Goal: Information Seeking & Learning: Find specific fact

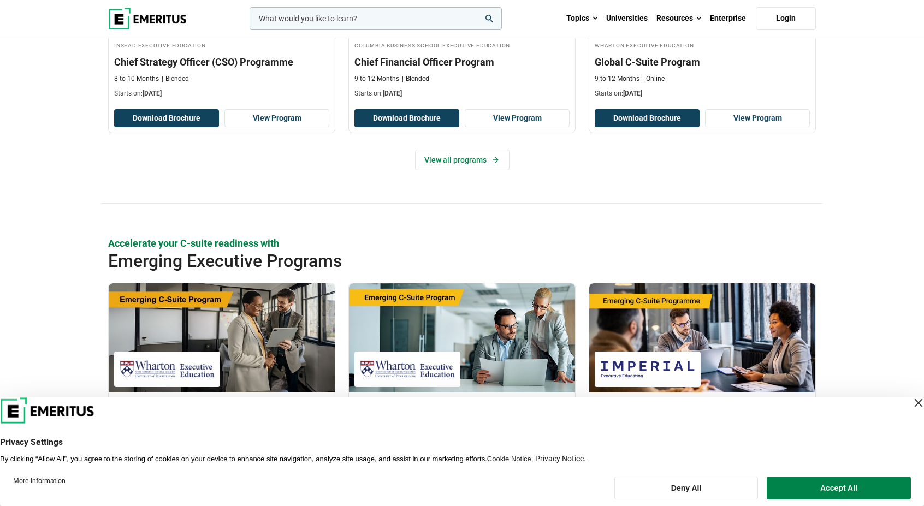
scroll to position [569, 0]
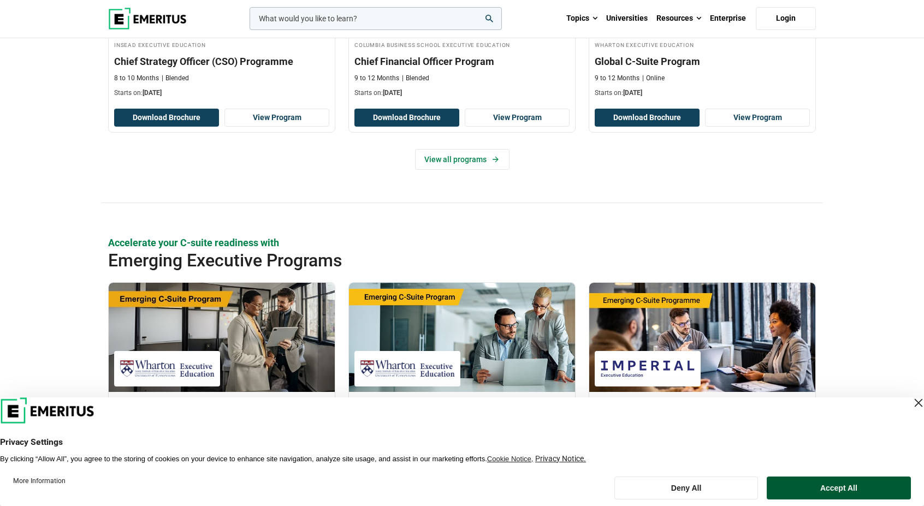
click at [829, 486] on button "Accept All" at bounding box center [839, 488] width 144 height 23
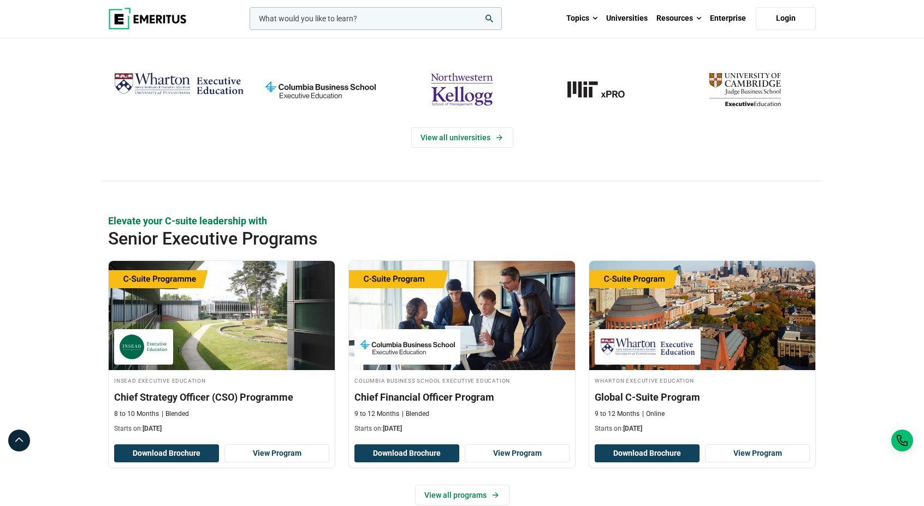
scroll to position [0, 0]
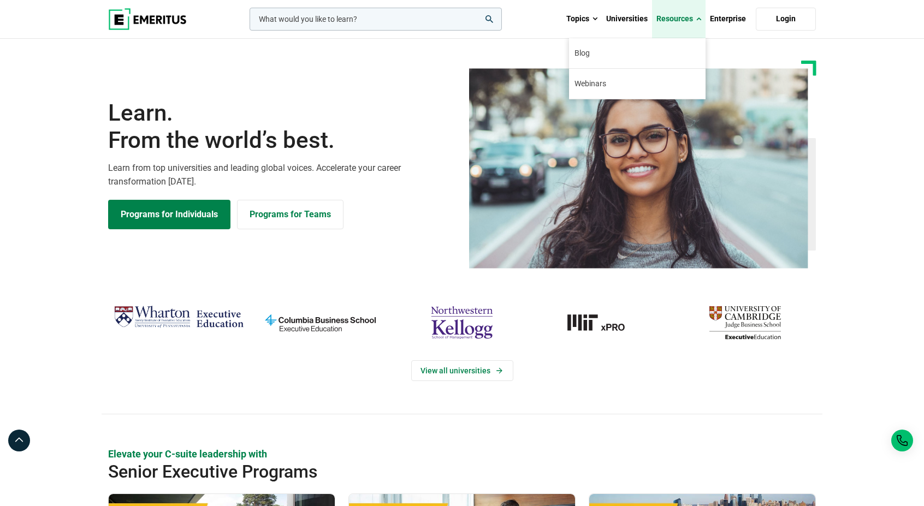
click at [673, 13] on link "Resources" at bounding box center [679, 19] width 54 height 38
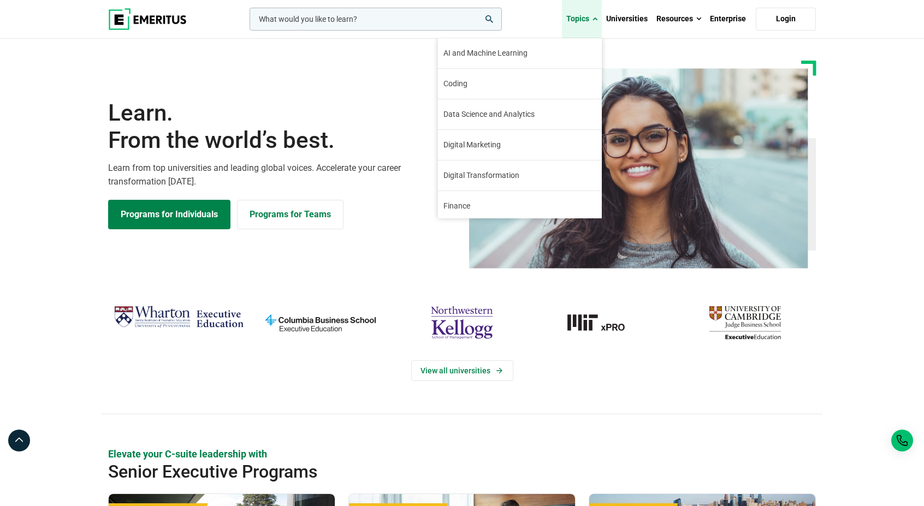
click at [584, 19] on link "Topics" at bounding box center [582, 19] width 40 height 38
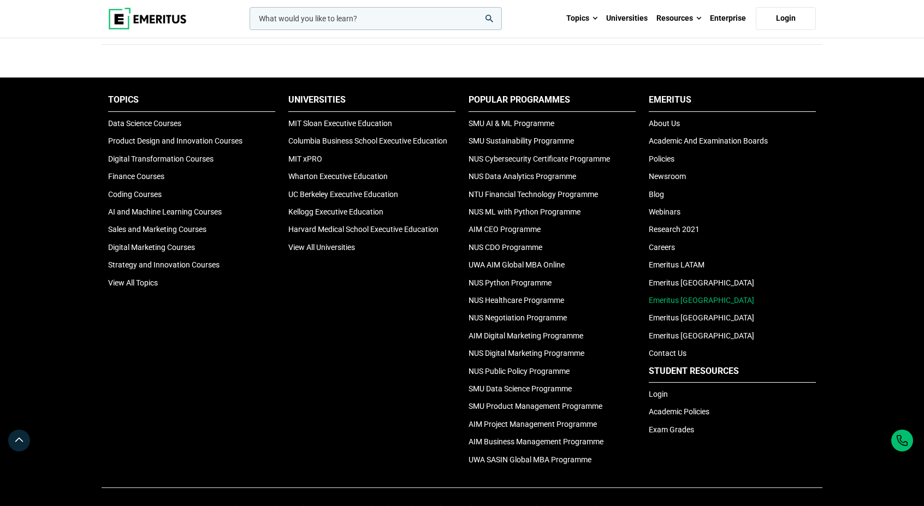
scroll to position [3631, 0]
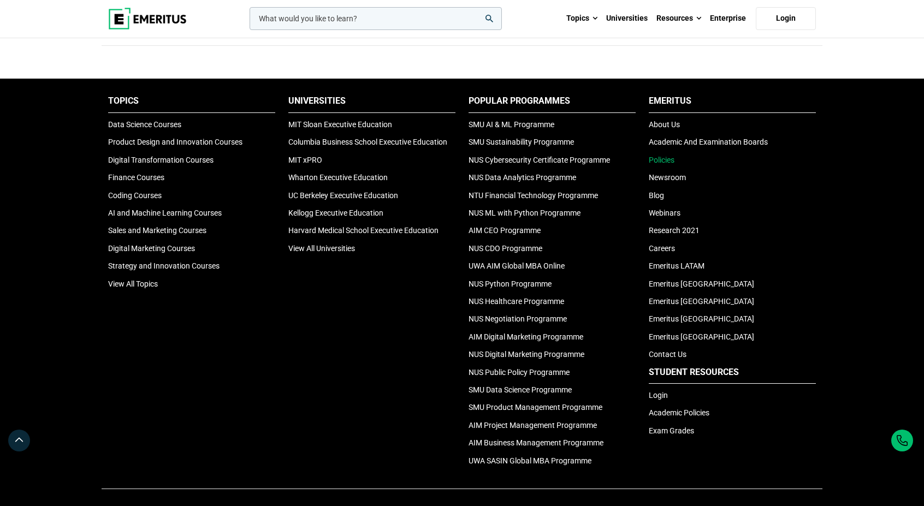
click at [666, 156] on link "Policies" at bounding box center [662, 160] width 26 height 9
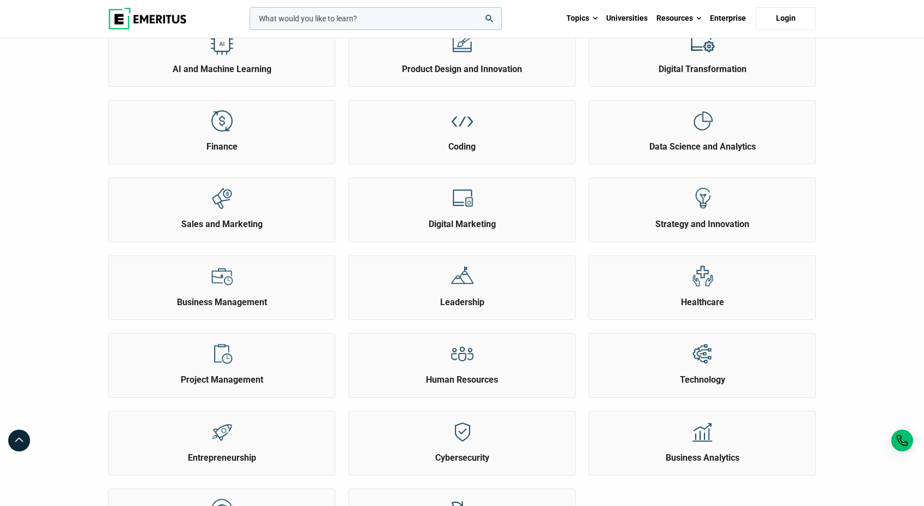
scroll to position [181, 0]
click at [572, 149] on h2 "Coding" at bounding box center [462, 146] width 221 height 12
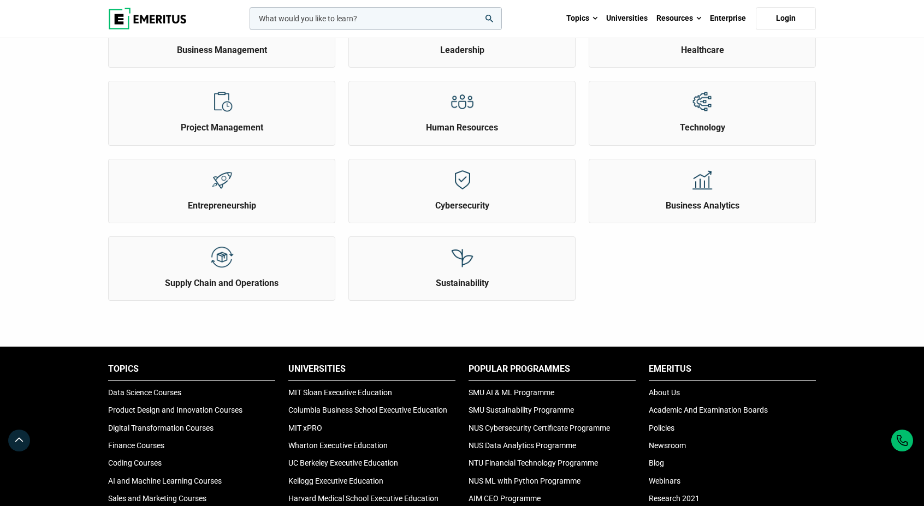
scroll to position [433, 0]
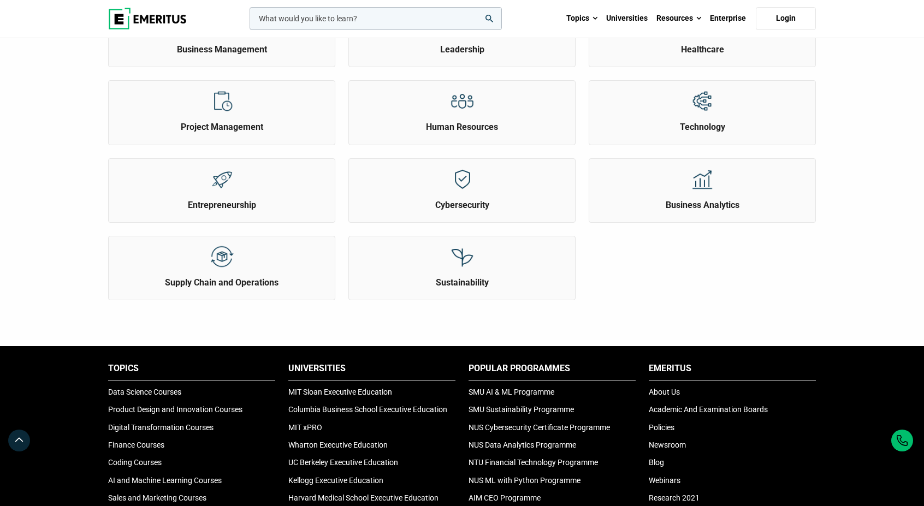
click at [353, 191] on div "Cybersecurity" at bounding box center [462, 185] width 226 height 52
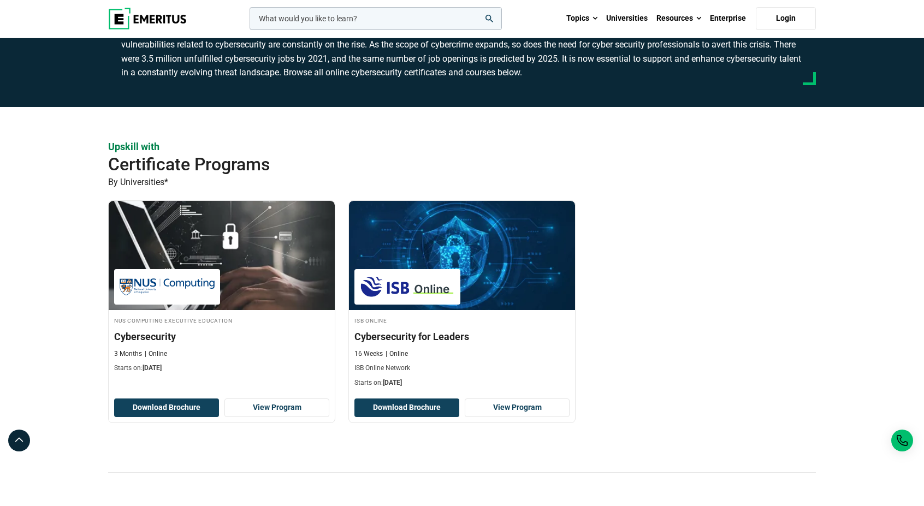
scroll to position [106, 0]
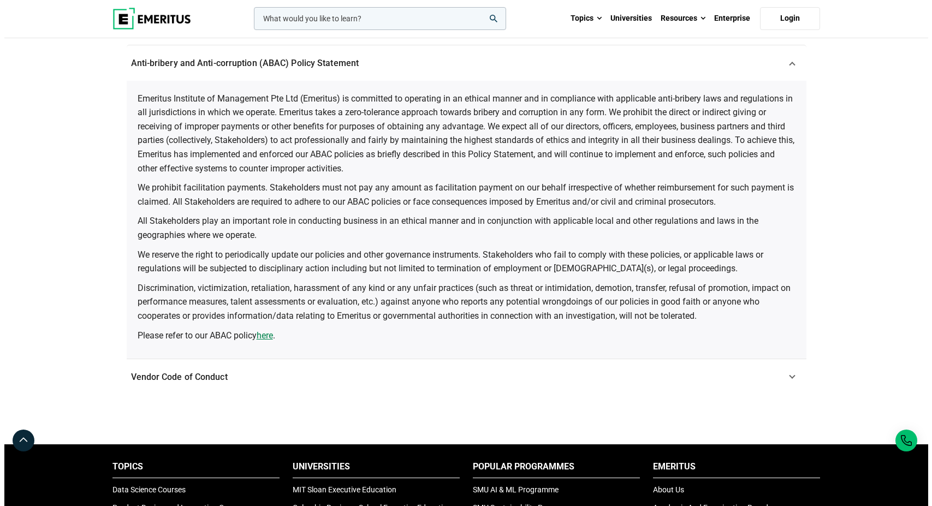
scroll to position [131, 0]
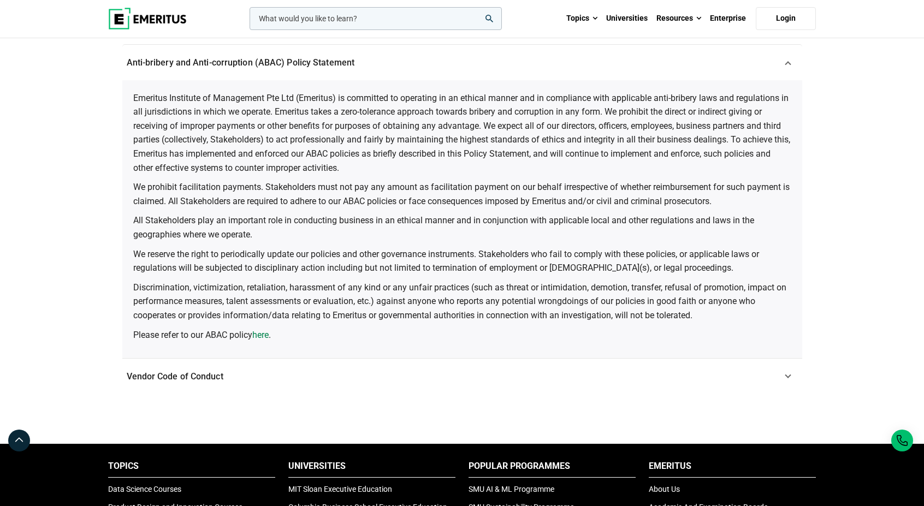
click at [266, 335] on link "here" at bounding box center [260, 335] width 16 height 14
click at [435, 26] on input "woocommerce-product-search-field-0" at bounding box center [376, 18] width 252 height 23
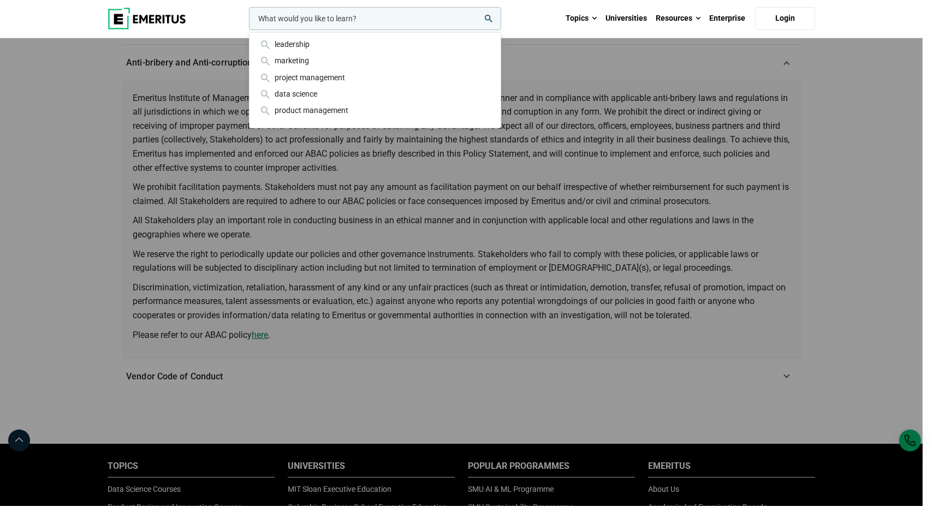
click at [356, 16] on input "woocommerce-product-search-field-0" at bounding box center [375, 18] width 252 height 23
click at [356, 16] on input "re" at bounding box center [375, 18] width 252 height 23
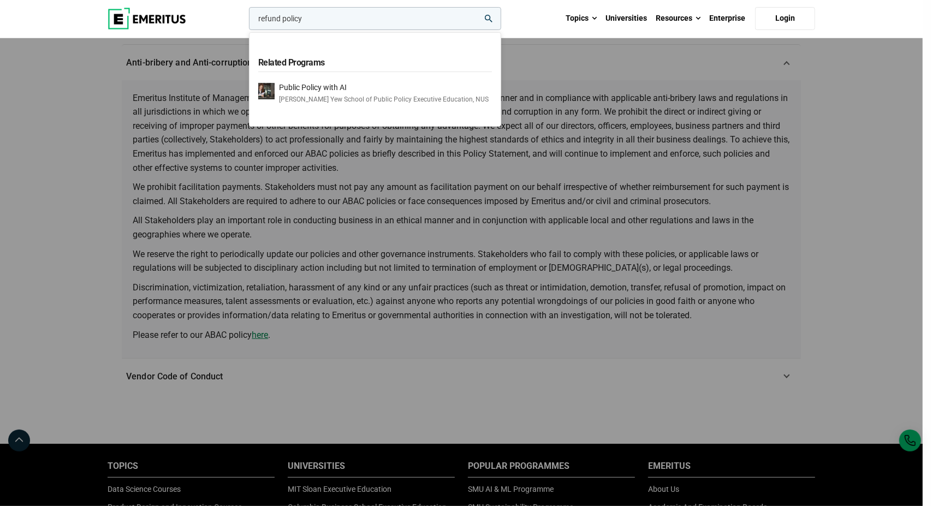
type input "refund policy"
click at [247, 21] on button "search" at bounding box center [247, 21] width 0 height 0
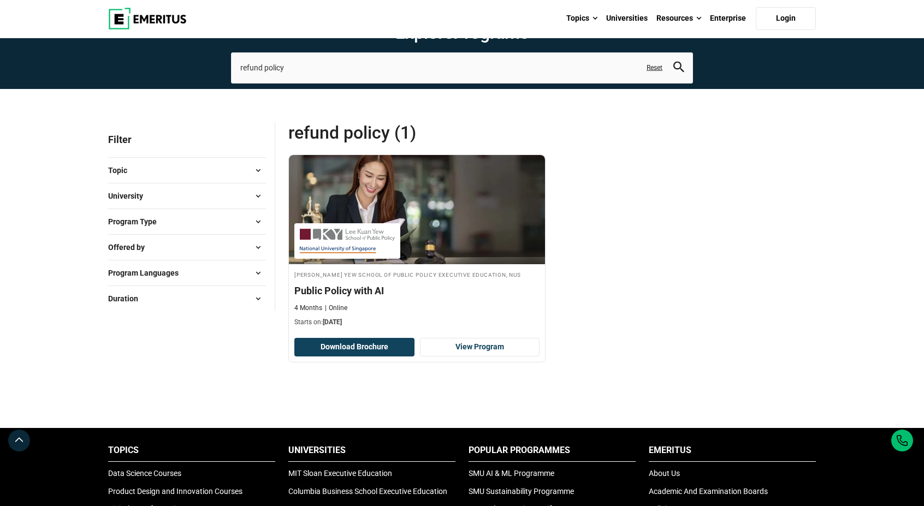
scroll to position [58, 0]
